Goal: Task Accomplishment & Management: Manage account settings

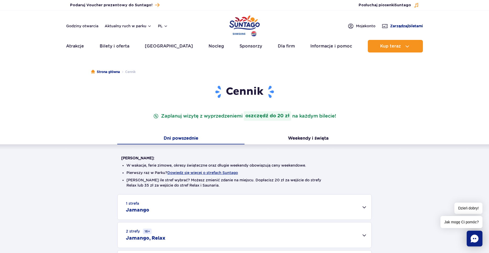
click at [398, 24] on span "Zarządzaj biletami" at bounding box center [406, 25] width 33 height 5
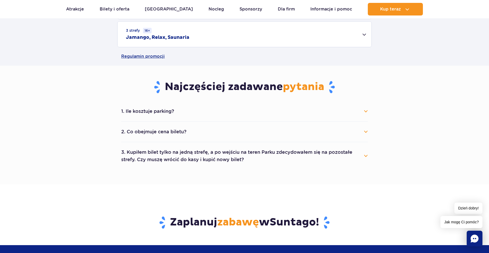
scroll to position [289, 0]
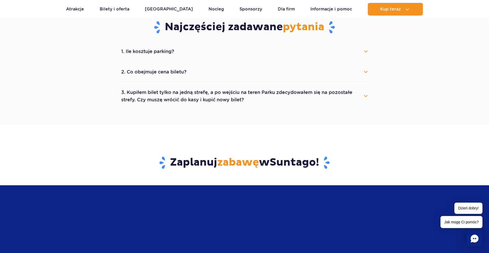
click at [167, 73] on button "2. Co obejmuje cena biletu?" at bounding box center [244, 72] width 247 height 12
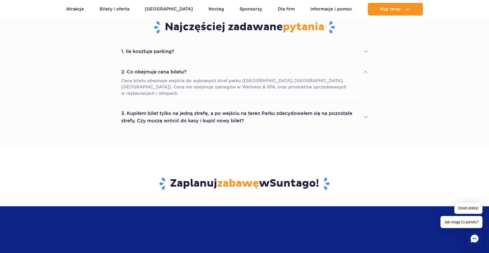
click at [167, 47] on button "1. Ile kosztuje parking?" at bounding box center [244, 52] width 247 height 12
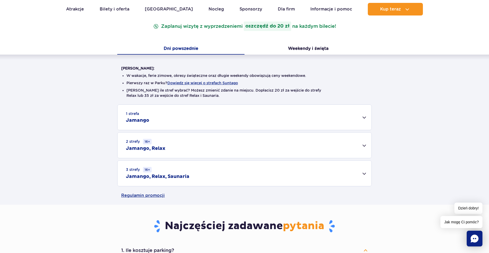
scroll to position [0, 0]
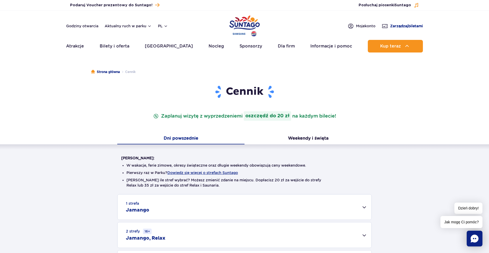
click at [395, 25] on span "Zarządzaj biletami" at bounding box center [406, 25] width 33 height 5
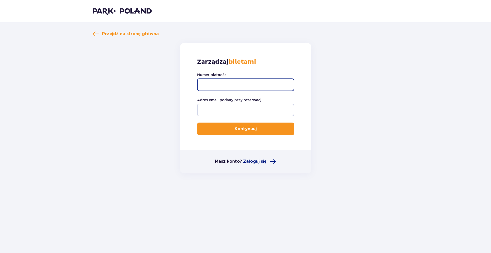
click at [232, 85] on input "Numer płatności" at bounding box center [245, 84] width 97 height 13
paste input "TR-VRC-J0AP9FX"
type input "TR-VRC-J0AP9FX"
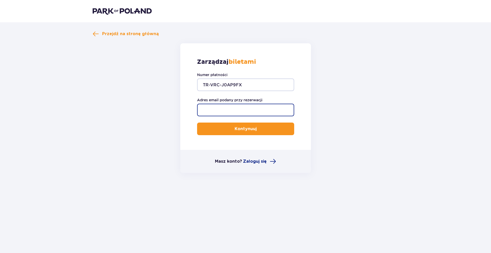
click at [234, 110] on input "Adres email podany przy rezerwacji" at bounding box center [245, 110] width 97 height 13
type input "[EMAIL_ADDRESS][DOMAIN_NAME]"
click at [224, 128] on button "Kontynuuj" at bounding box center [245, 129] width 97 height 13
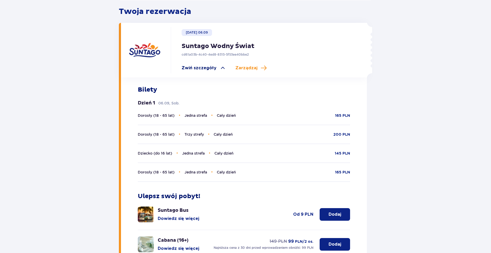
click at [211, 65] on span "Zwiń szczegóły" at bounding box center [199, 68] width 35 height 6
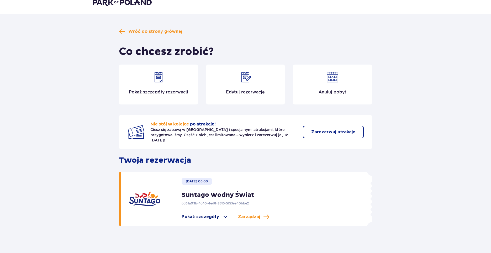
click at [201, 214] on span "Pokaż szczegóły" at bounding box center [201, 217] width 38 height 6
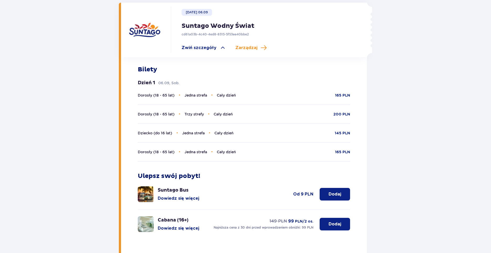
scroll to position [129, 0]
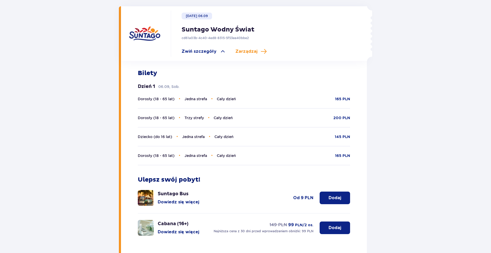
scroll to position [129, 0]
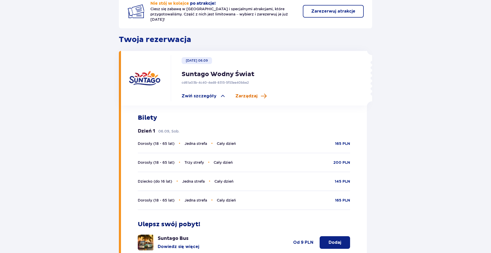
click at [246, 93] on span "Zarządzaj" at bounding box center [246, 96] width 22 height 6
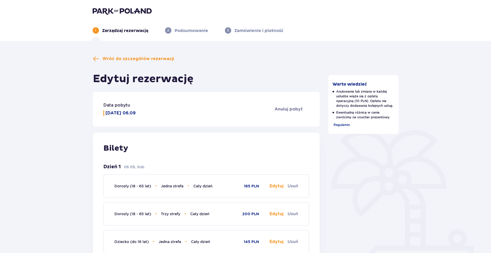
click at [195, 30] on p "Podsumowanie" at bounding box center [191, 31] width 34 height 6
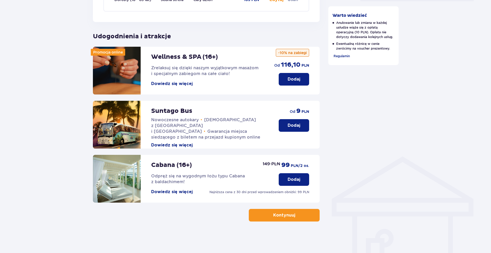
drag, startPoint x: 289, startPoint y: 205, endPoint x: 287, endPoint y: 210, distance: 5.4
click at [288, 205] on div "Wróć do szczegółów rezerwacji Edytuj rezerwację Data pobytu [DATE] 06.09 Anuluj…" at bounding box center [206, 4] width 227 height 436
click at [288, 214] on p "Kontynuuj" at bounding box center [284, 215] width 22 height 6
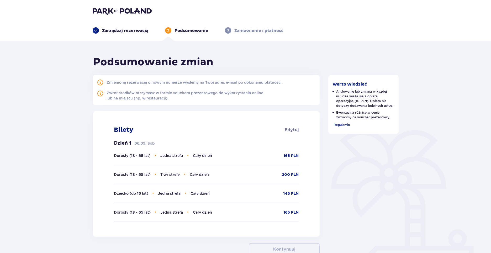
click at [141, 15] on div "Zarządzaj rezerwacją 2 Podsumowanie 3 Zamówienie i płatność" at bounding box center [245, 24] width 314 height 19
drag, startPoint x: 141, startPoint y: 11, endPoint x: 169, endPoint y: 1, distance: 29.1
click at [142, 10] on img at bounding box center [122, 10] width 59 height 7
